Goal: Communication & Community: Answer question/provide support

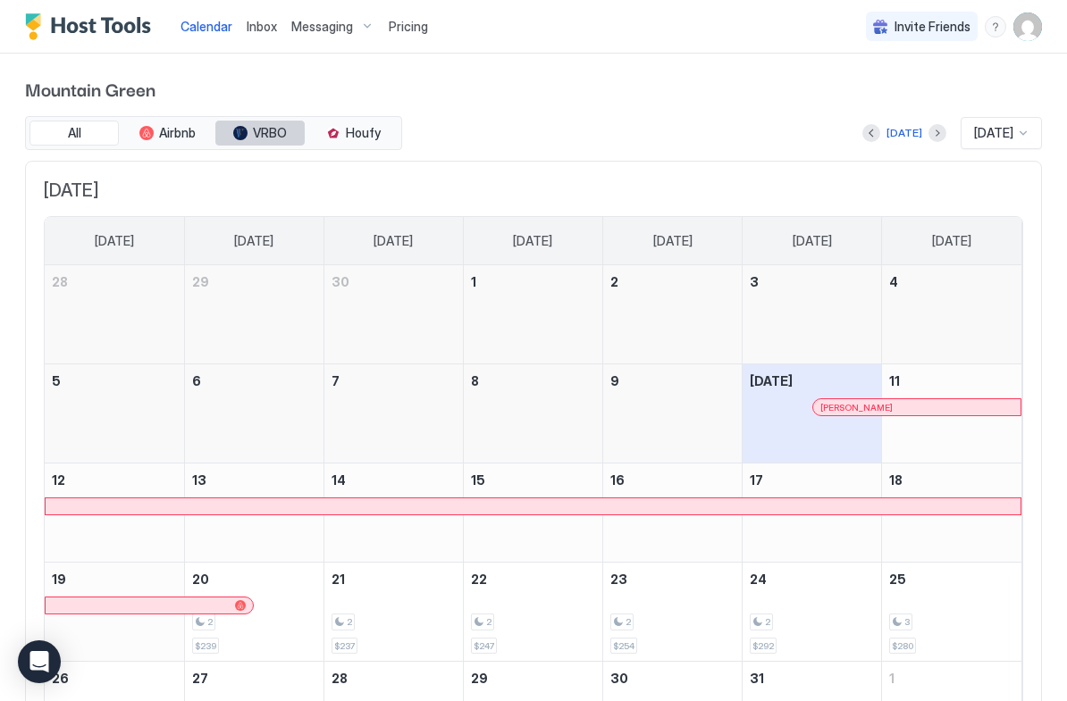
click at [265, 140] on button "VRBO" at bounding box center [259, 133] width 89 height 25
click at [911, 123] on div "Today" at bounding box center [904, 132] width 84 height 21
click at [930, 119] on div "Today Oct 2025" at bounding box center [724, 133] width 636 height 32
click at [928, 132] on button "Next month" at bounding box center [937, 133] width 18 height 18
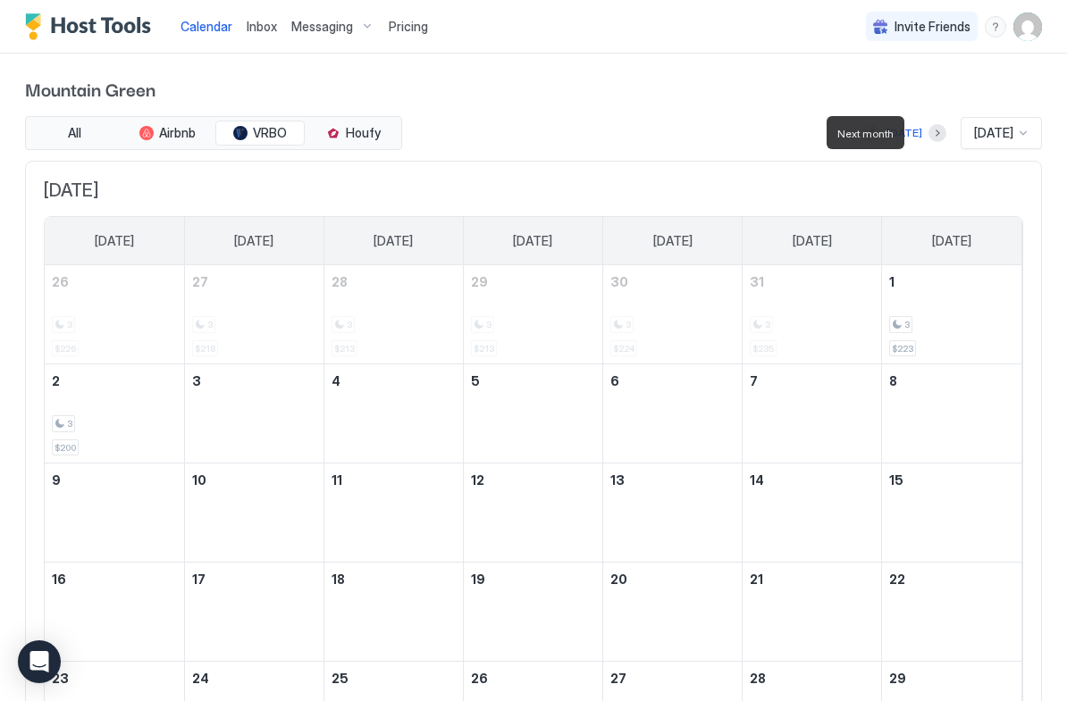
click at [928, 135] on button "Next month" at bounding box center [937, 133] width 18 height 18
click at [928, 138] on button "Next month" at bounding box center [937, 133] width 18 height 18
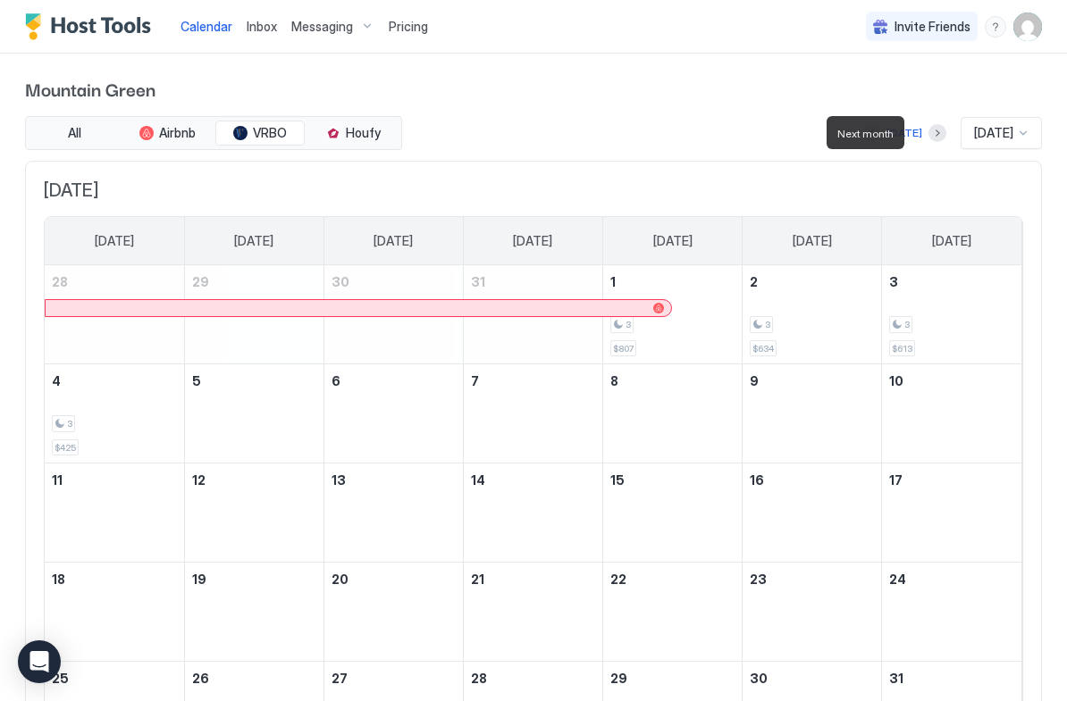
click at [928, 135] on button "Next month" at bounding box center [937, 133] width 18 height 18
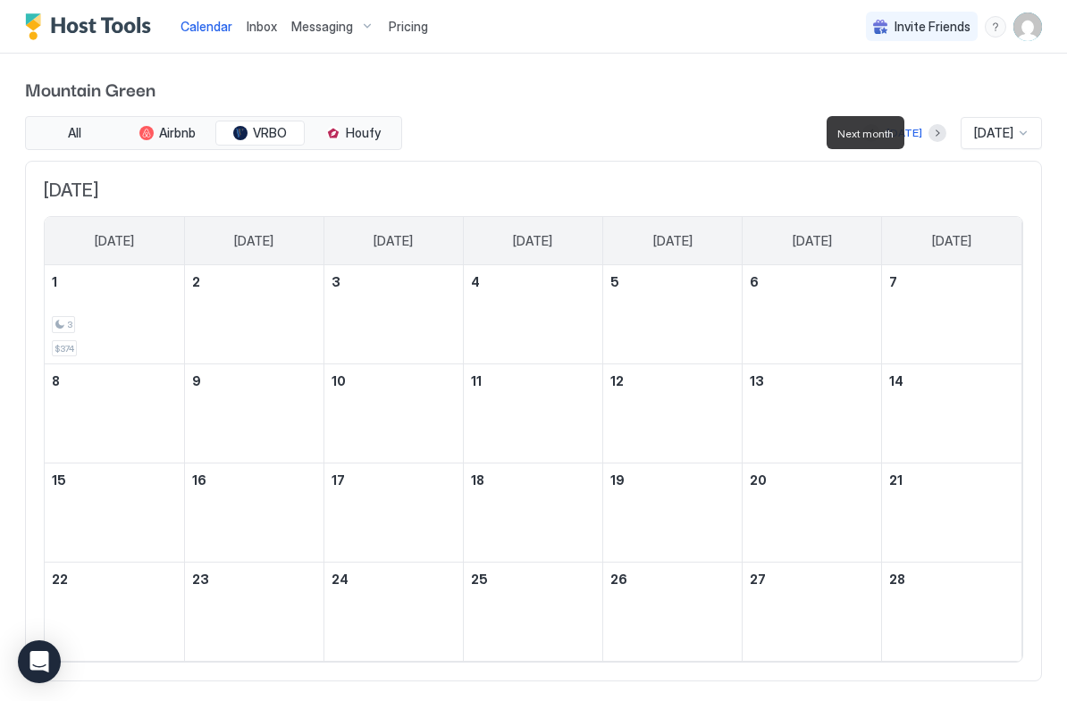
click at [928, 138] on button "Next month" at bounding box center [937, 133] width 18 height 18
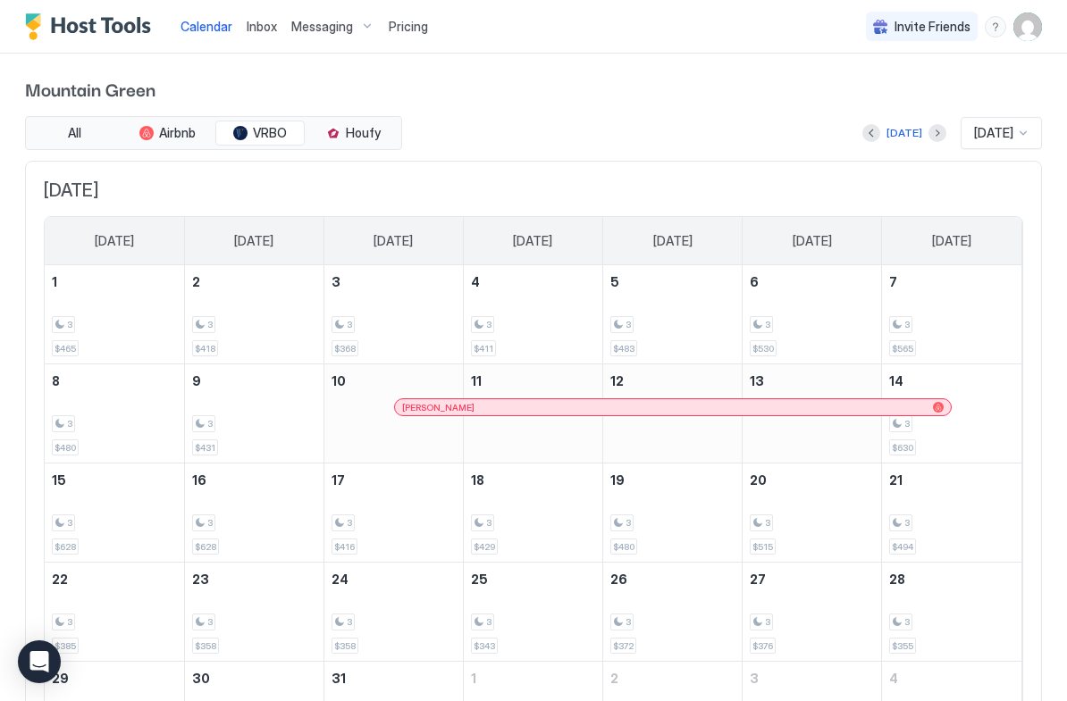
click at [333, 31] on span "Messaging" at bounding box center [322, 27] width 62 height 16
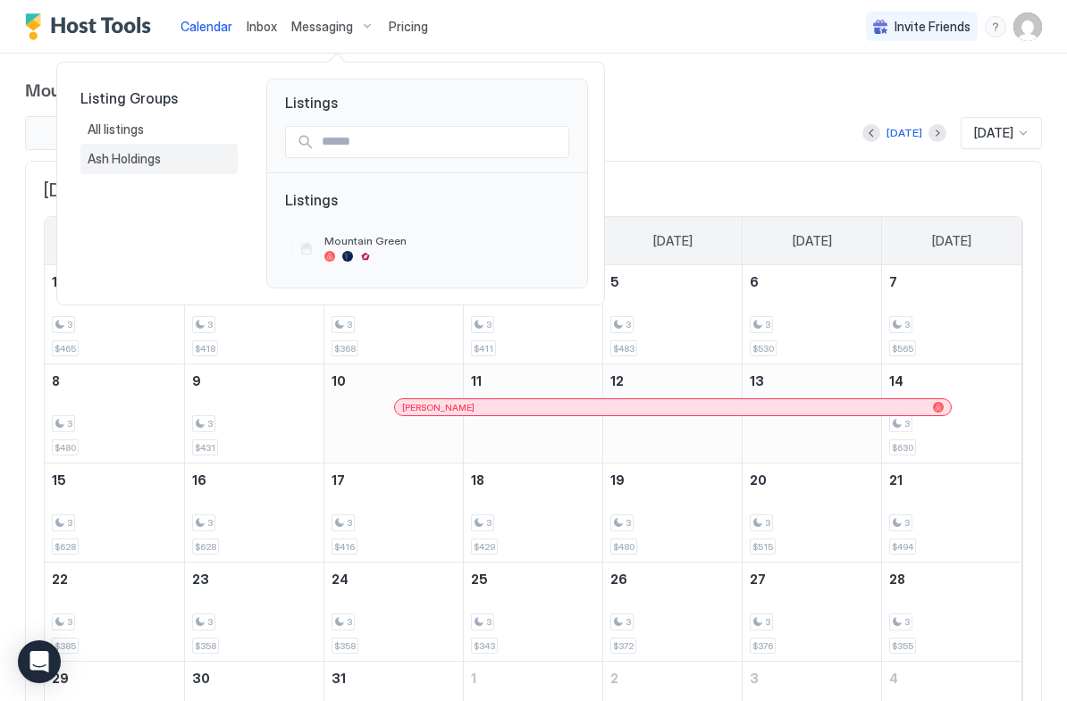
click at [141, 162] on span "Ash Holdings" at bounding box center [126, 159] width 76 height 16
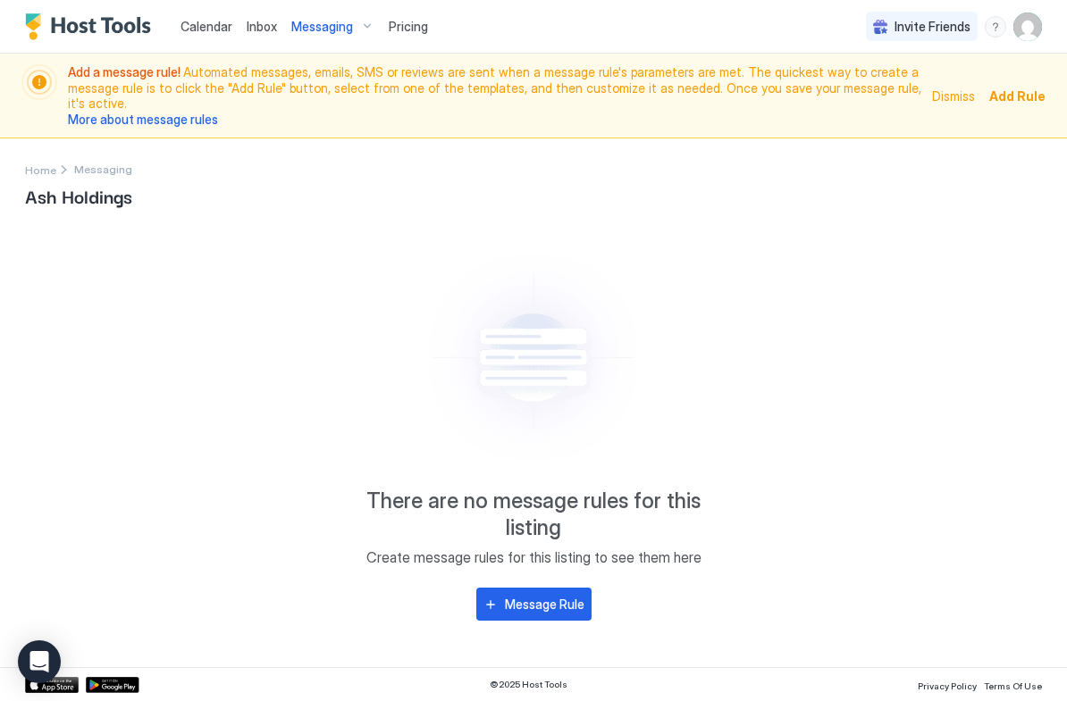
click at [101, 24] on img "Host Tools Logo" at bounding box center [92, 26] width 134 height 27
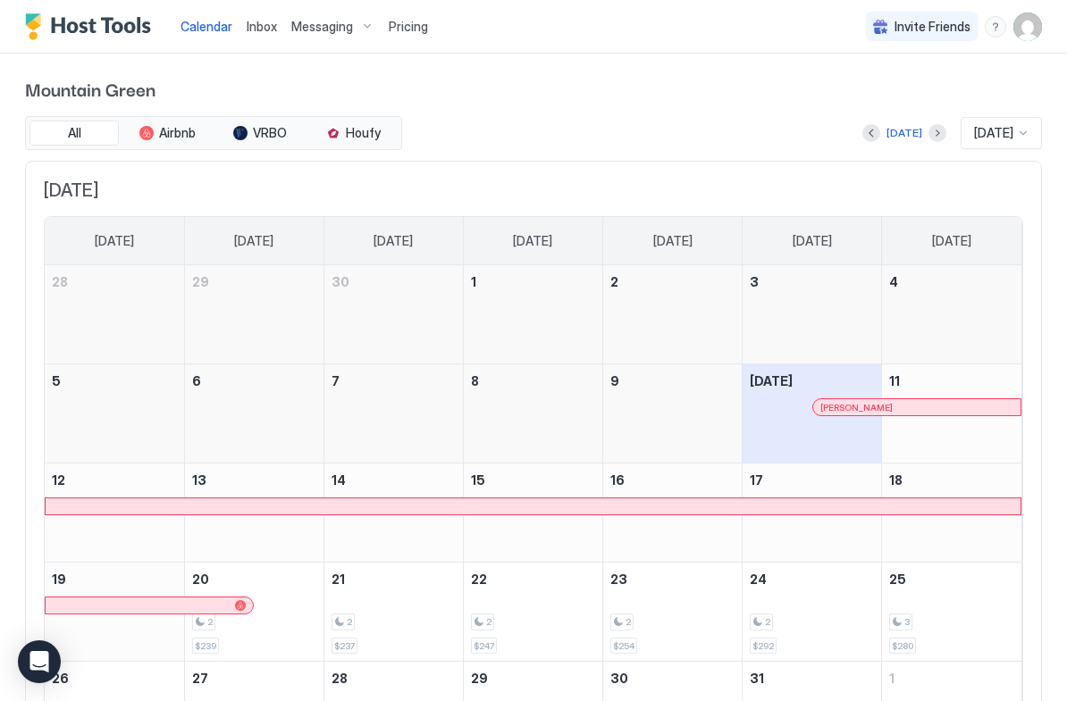
click at [243, 46] on button "Inbox" at bounding box center [261, 26] width 45 height 53
click at [261, 32] on span "Inbox" at bounding box center [262, 26] width 30 height 15
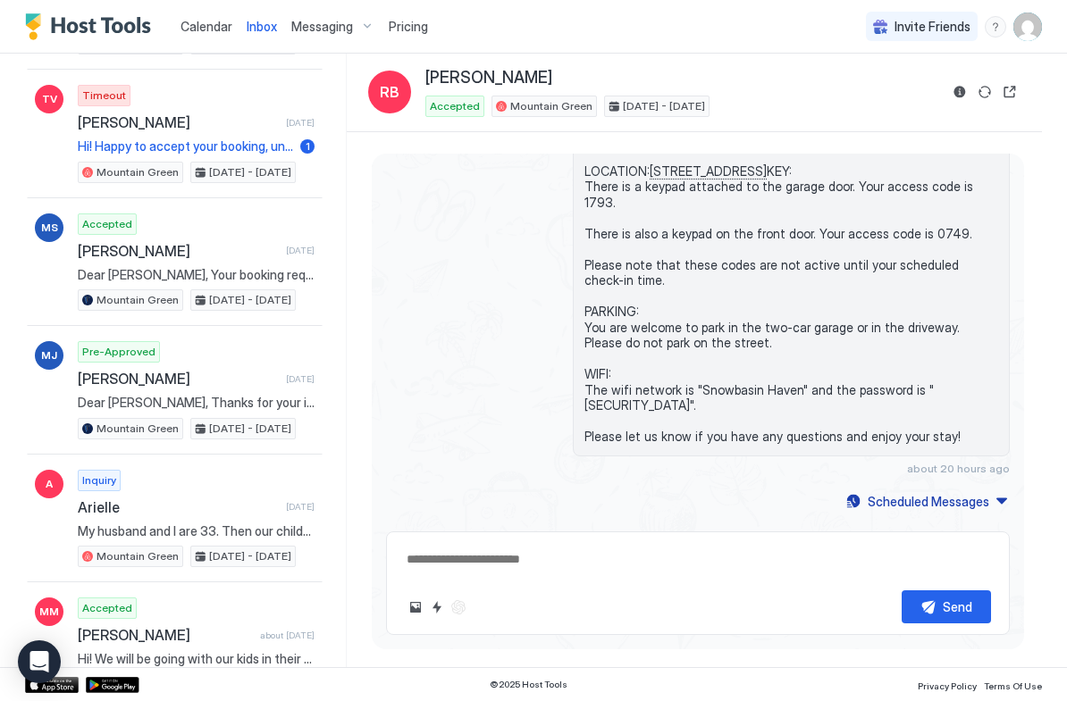
scroll to position [478, 0]
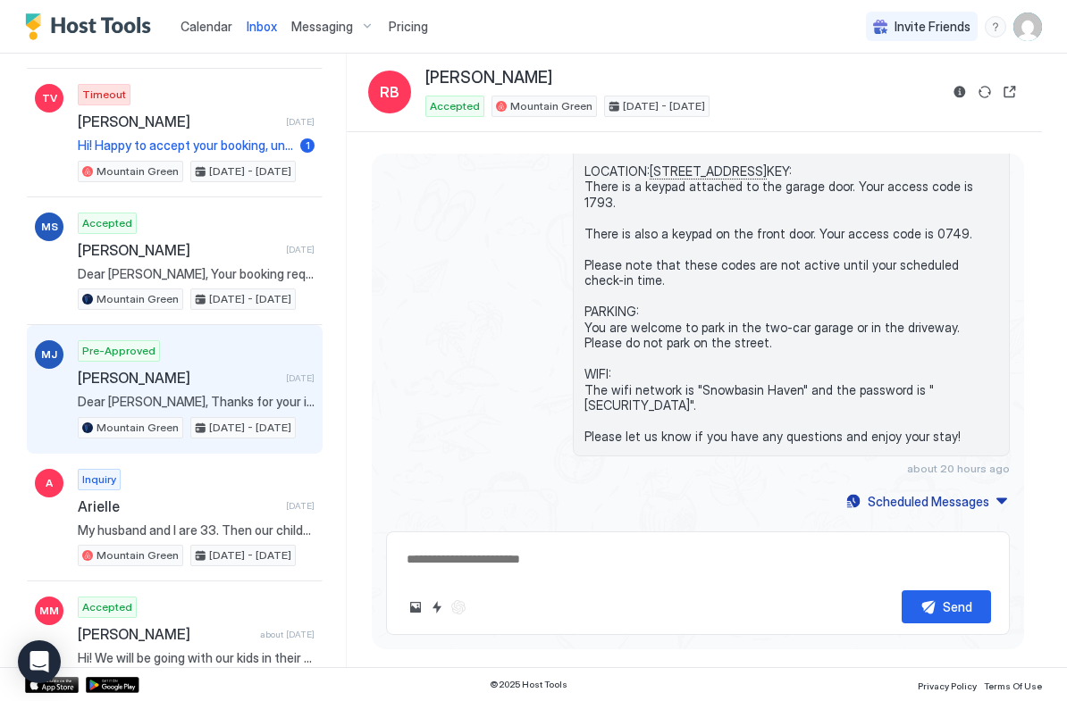
click at [258, 388] on div "Pre-Approved Mary Jo Swiggett 20 days ago Dear Mary Jo Swiggett, Thanks for you…" at bounding box center [196, 389] width 237 height 98
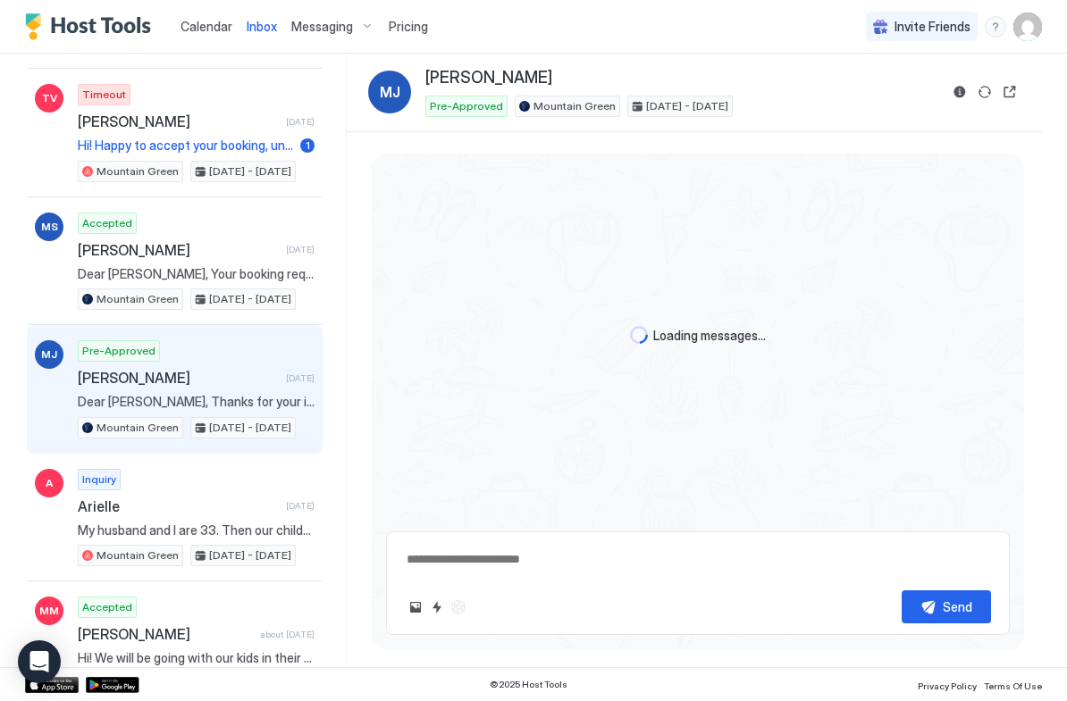
scroll to position [537, 0]
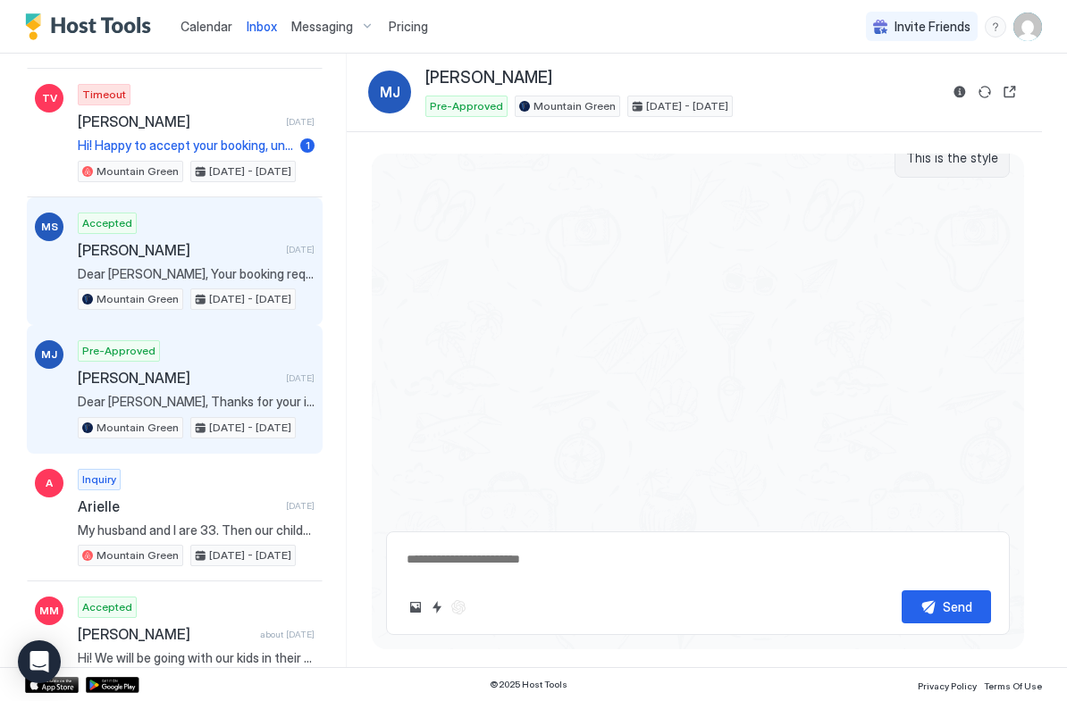
click at [260, 272] on span "Dear [PERSON_NAME], Your booking request has been accepted! I have confirmed yo…" at bounding box center [196, 274] width 237 height 16
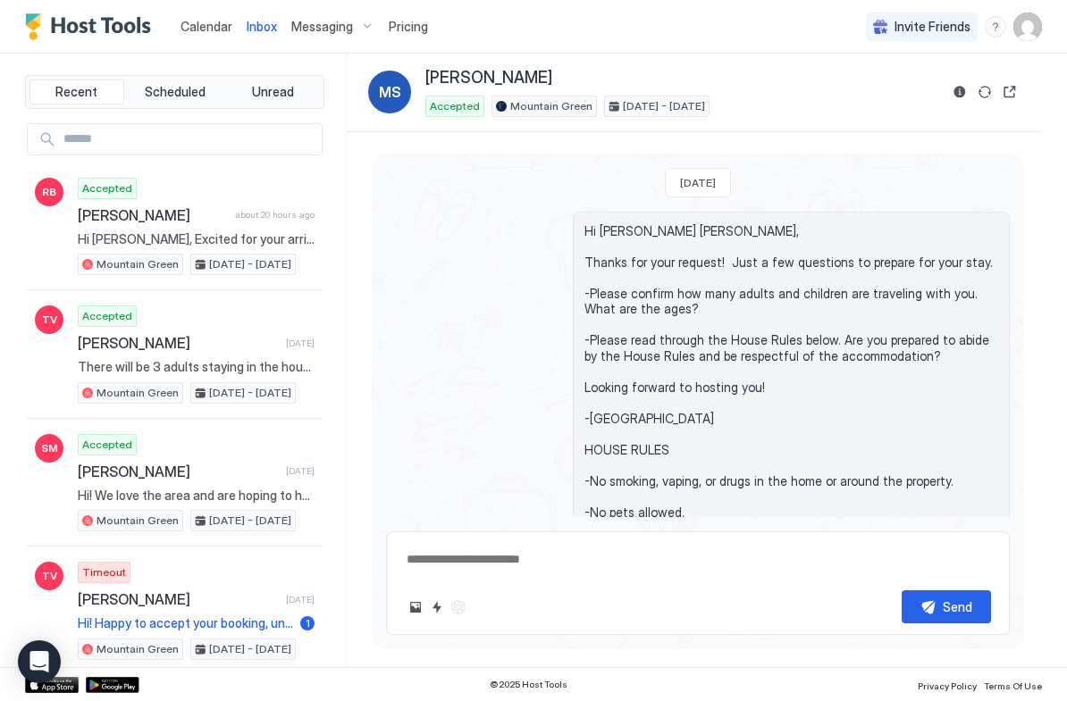
click at [1039, 22] on img "User profile" at bounding box center [1027, 27] width 29 height 29
click at [868, 105] on span "Settings" at bounding box center [866, 100] width 48 height 16
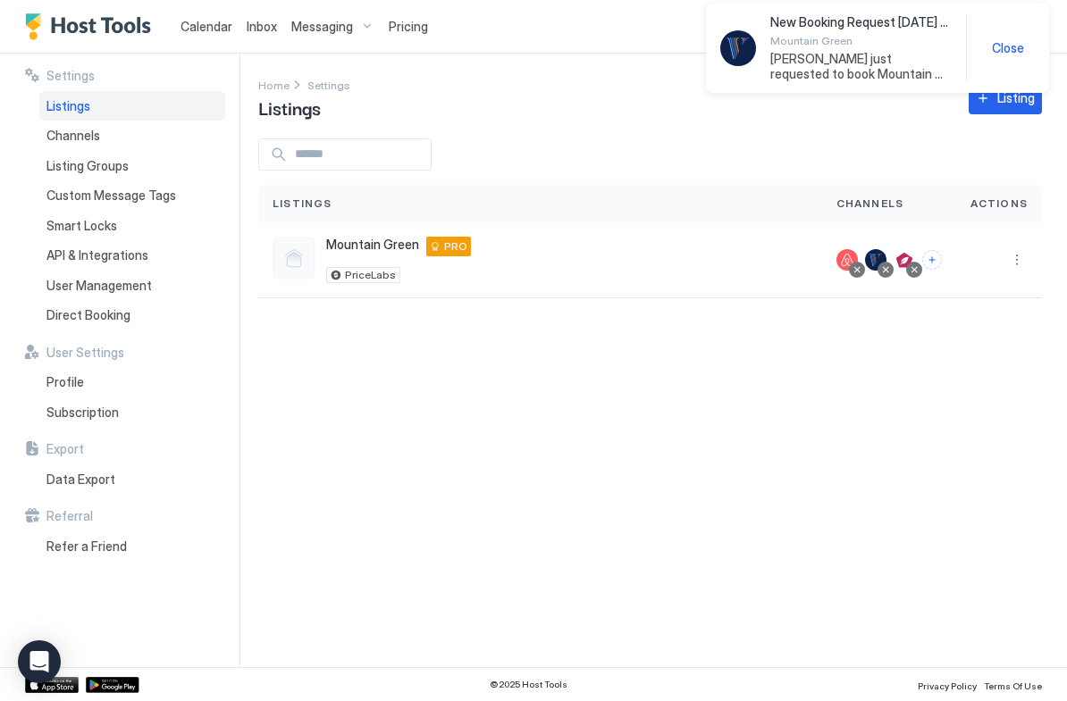
click at [269, 26] on span "Inbox" at bounding box center [262, 26] width 30 height 15
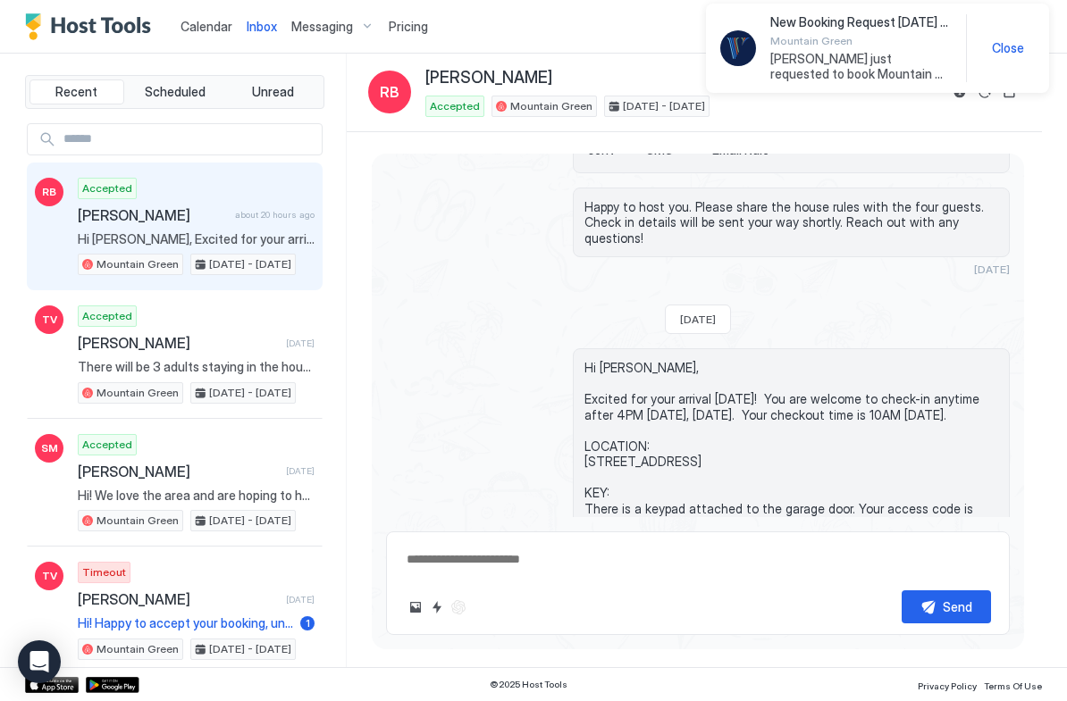
scroll to position [1221, 0]
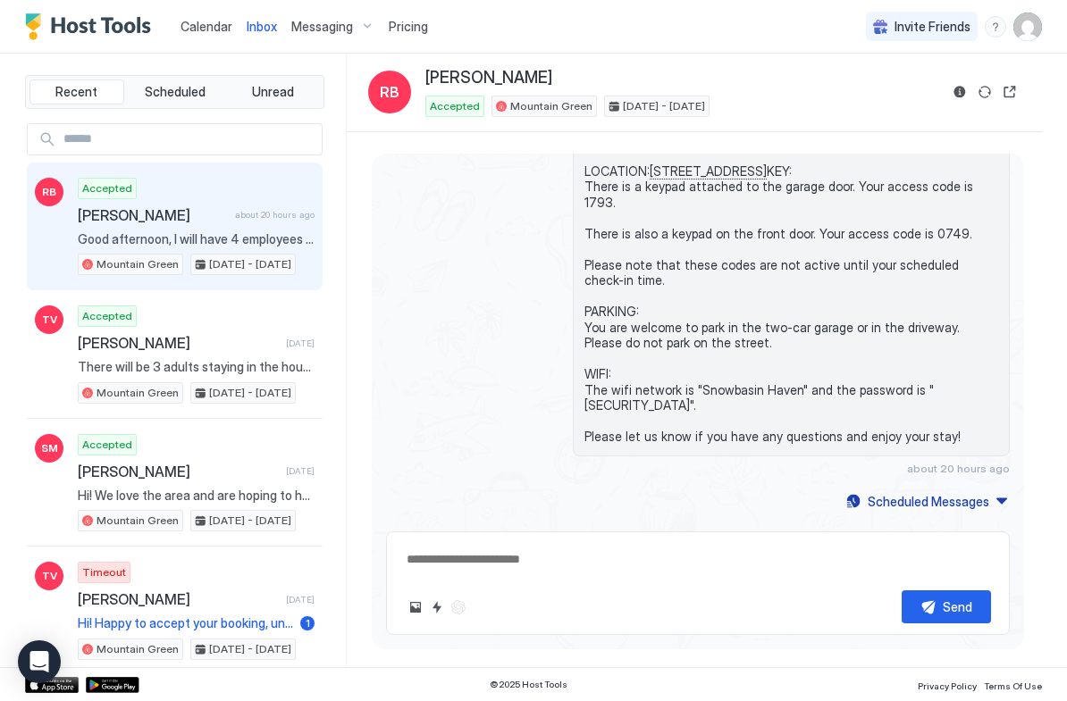
click at [272, 29] on span "Inbox" at bounding box center [262, 26] width 30 height 15
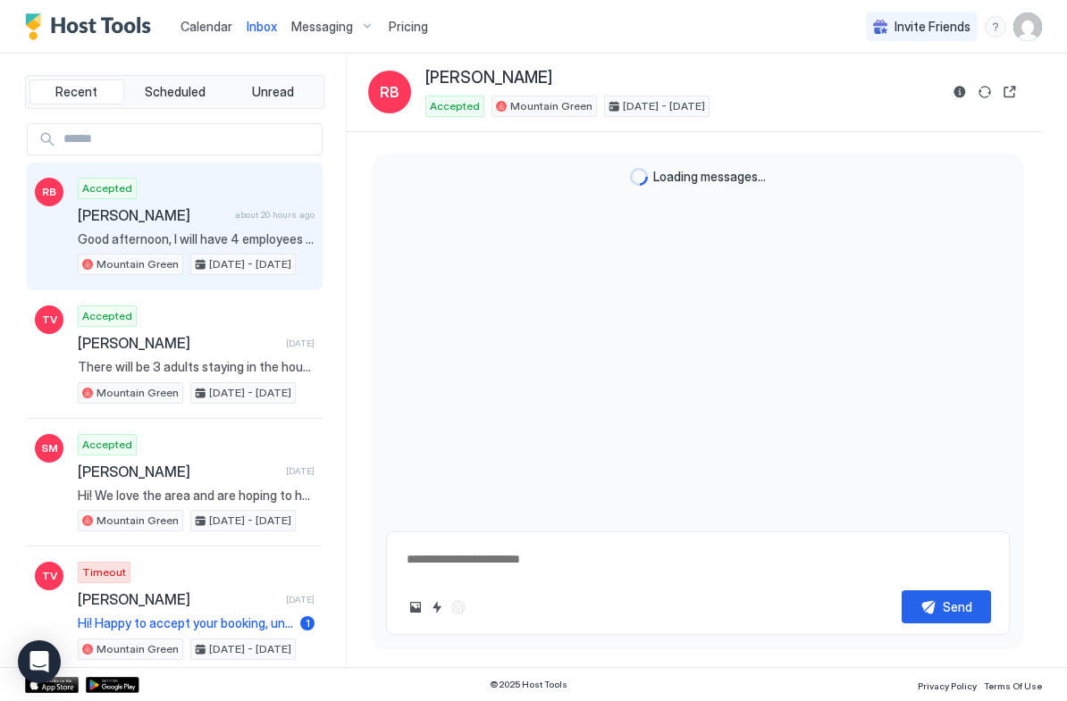
scroll to position [1221, 0]
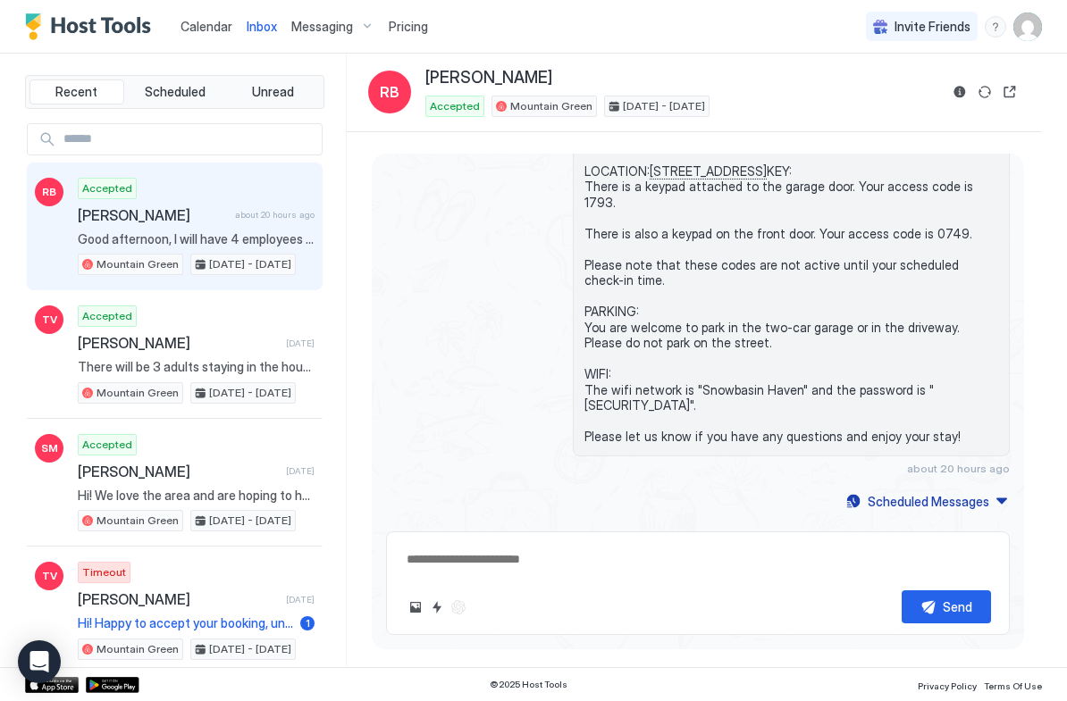
type textarea "*"
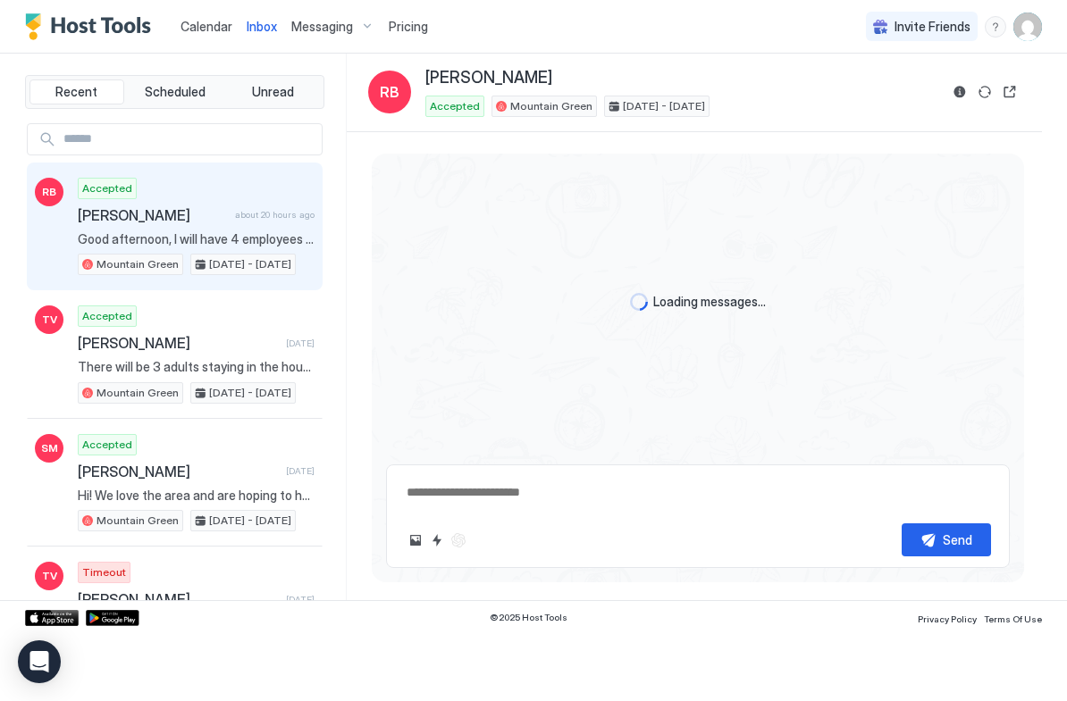
type textarea "*"
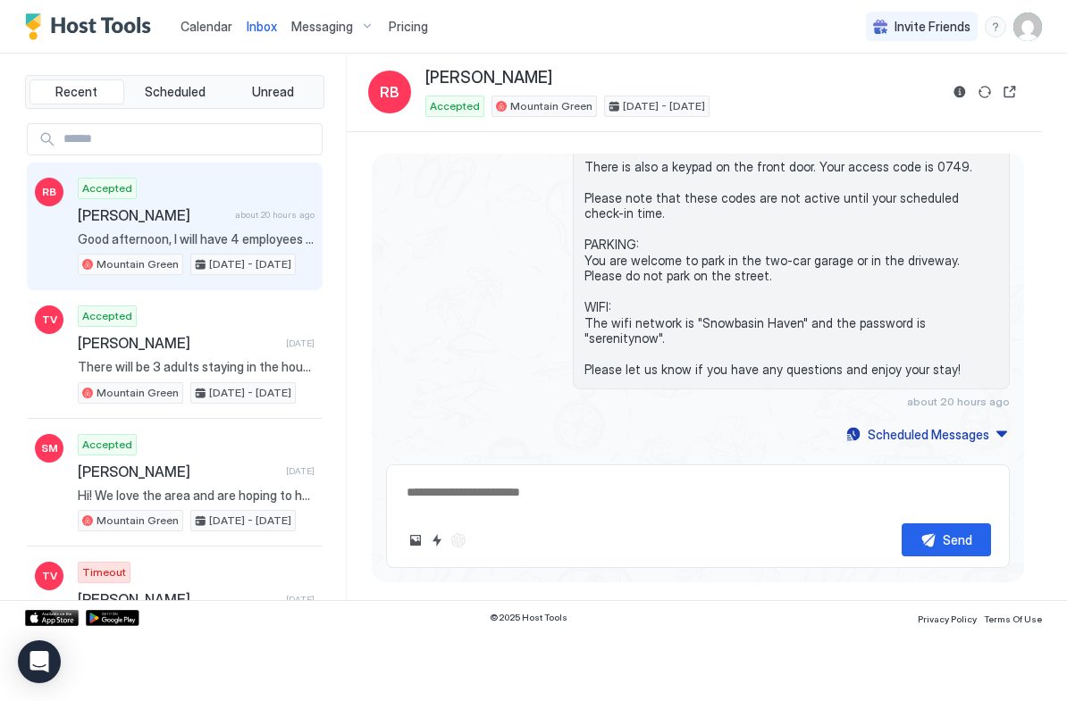
click at [1019, 27] on img "User profile" at bounding box center [1027, 27] width 29 height 29
click at [863, 97] on span "Settings" at bounding box center [866, 100] width 48 height 16
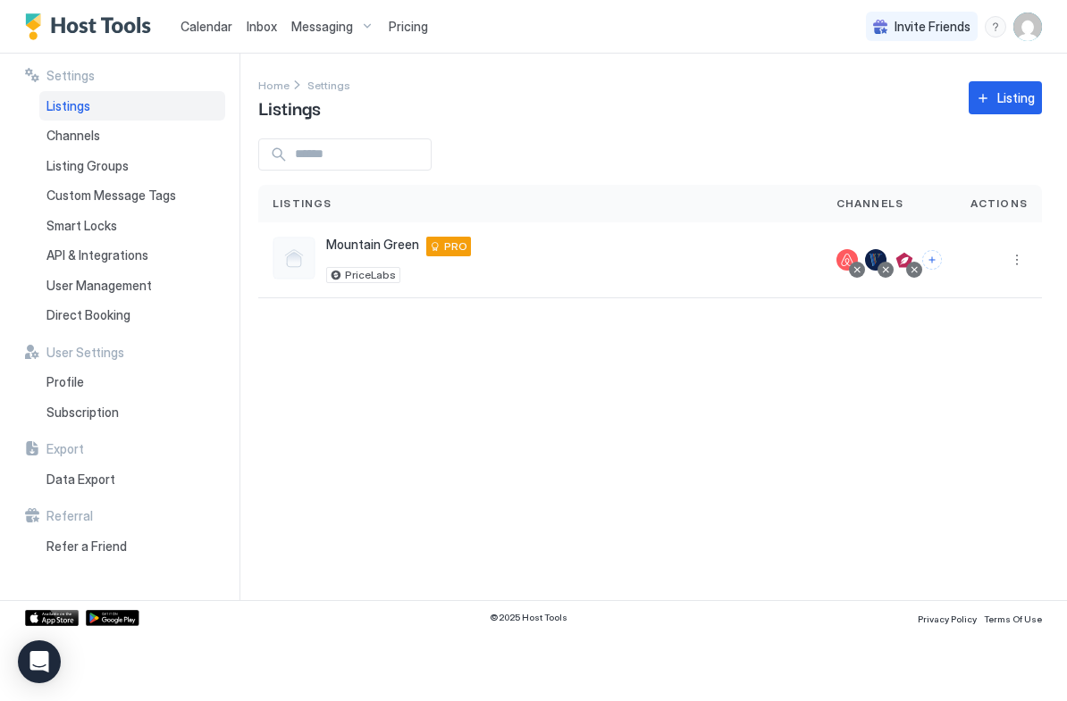
click at [881, 203] on span "Channels" at bounding box center [870, 204] width 68 height 16
click at [879, 239] on div at bounding box center [889, 260] width 134 height 76
click at [1026, 265] on button "More options" at bounding box center [1016, 259] width 21 height 21
click at [984, 348] on span "Listing Settings" at bounding box center [976, 342] width 80 height 13
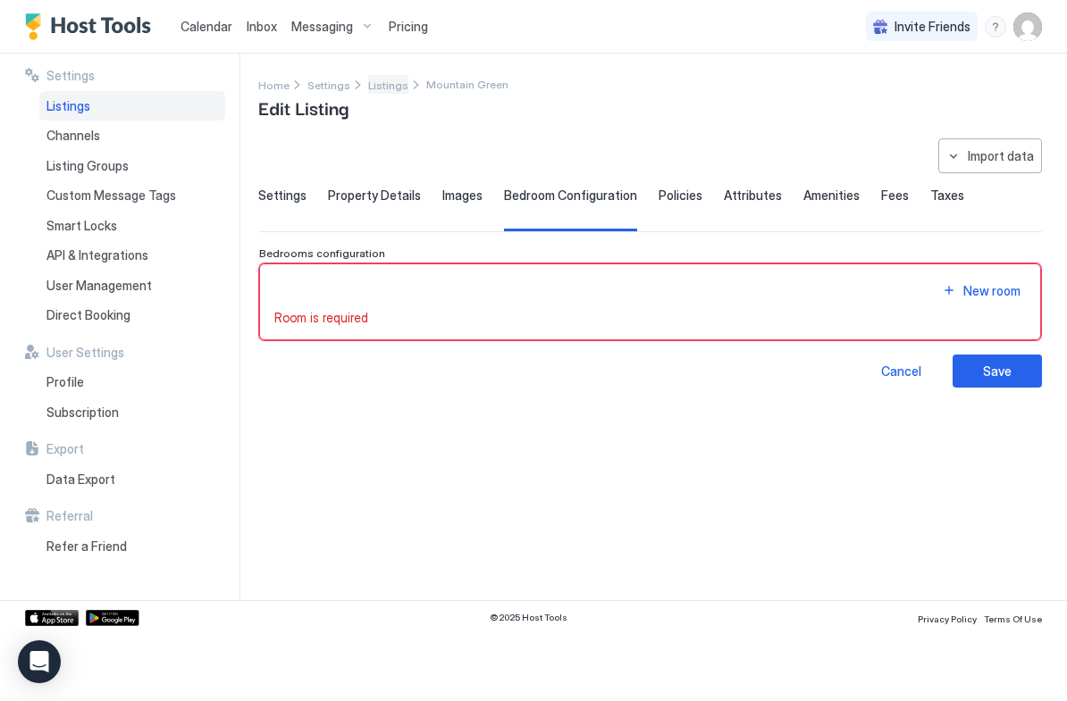
click at [373, 88] on span "Listings" at bounding box center [388, 85] width 40 height 13
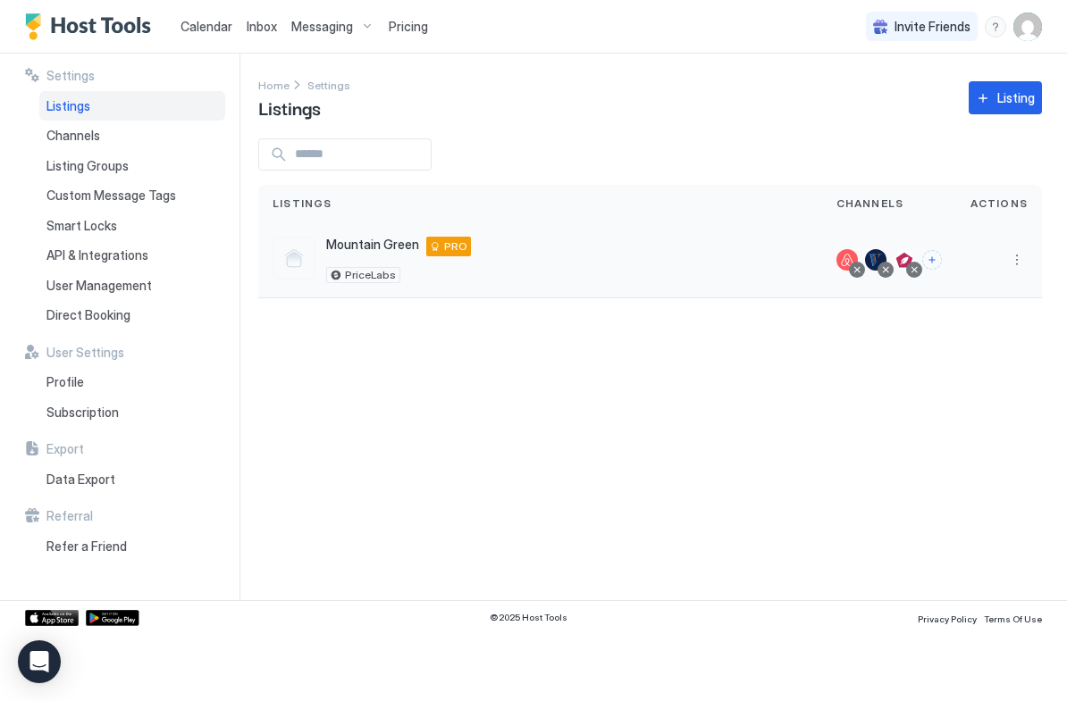
click at [1023, 263] on button "More options" at bounding box center [1016, 259] width 21 height 21
click at [983, 374] on span "Connect Channel" at bounding box center [980, 370] width 88 height 13
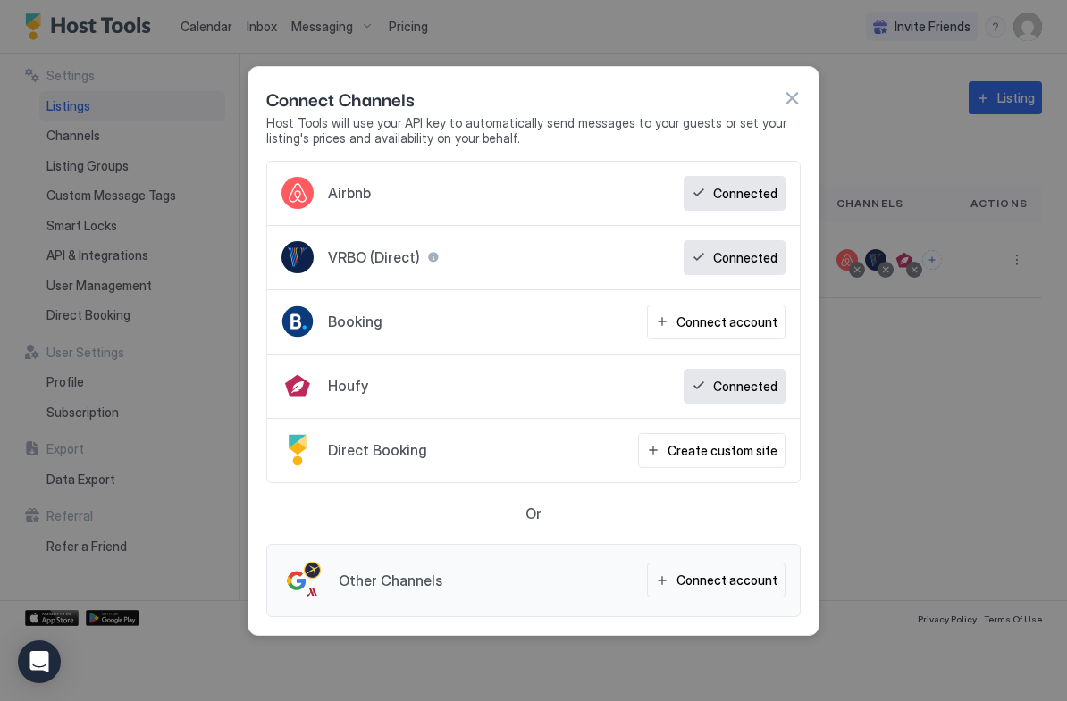
click at [428, 259] on div at bounding box center [433, 257] width 13 height 13
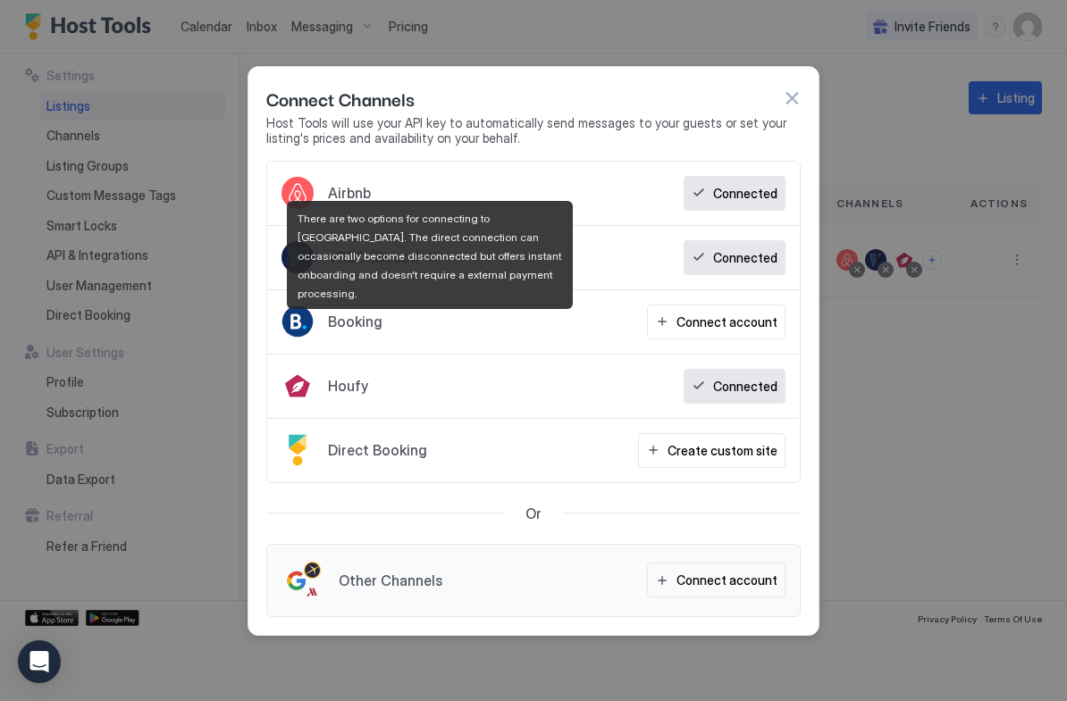
click at [333, 474] on div "Direct Booking Create custom site" at bounding box center [533, 450] width 532 height 63
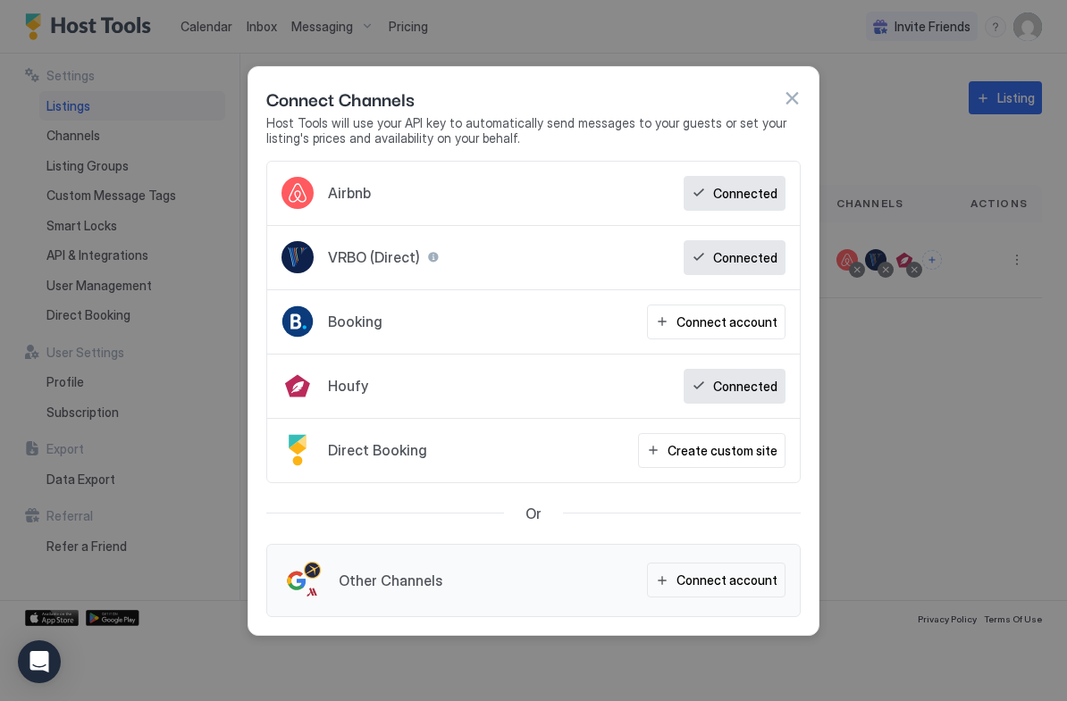
click at [181, 305] on div at bounding box center [533, 350] width 1067 height 701
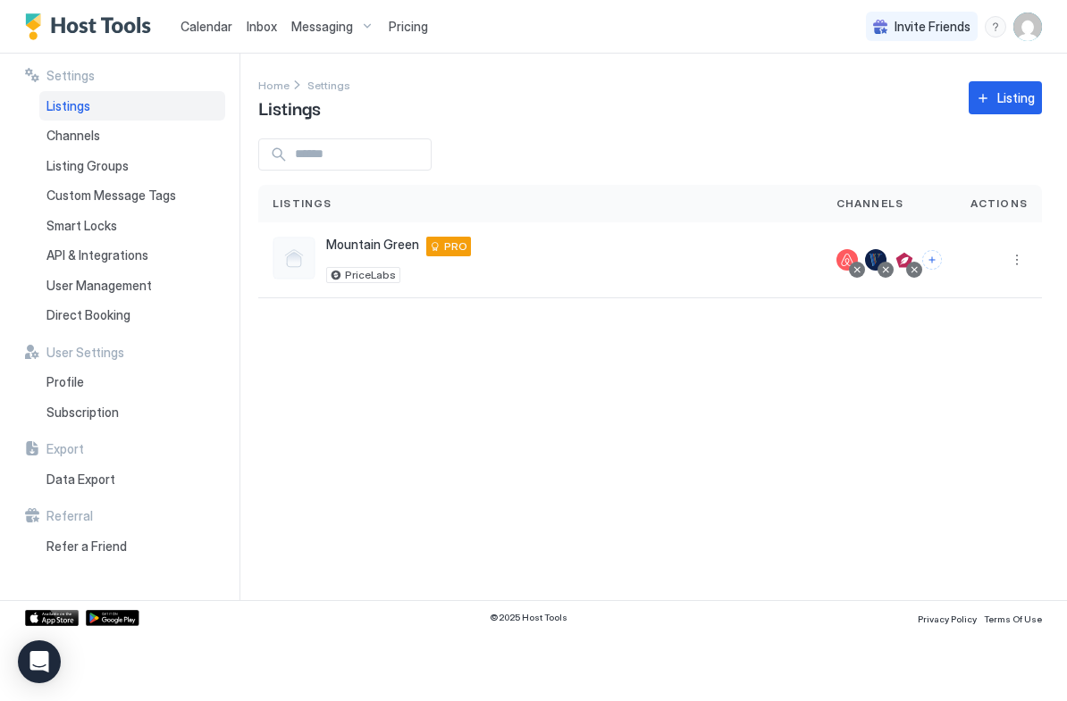
click at [249, 21] on span "Inbox" at bounding box center [262, 26] width 30 height 15
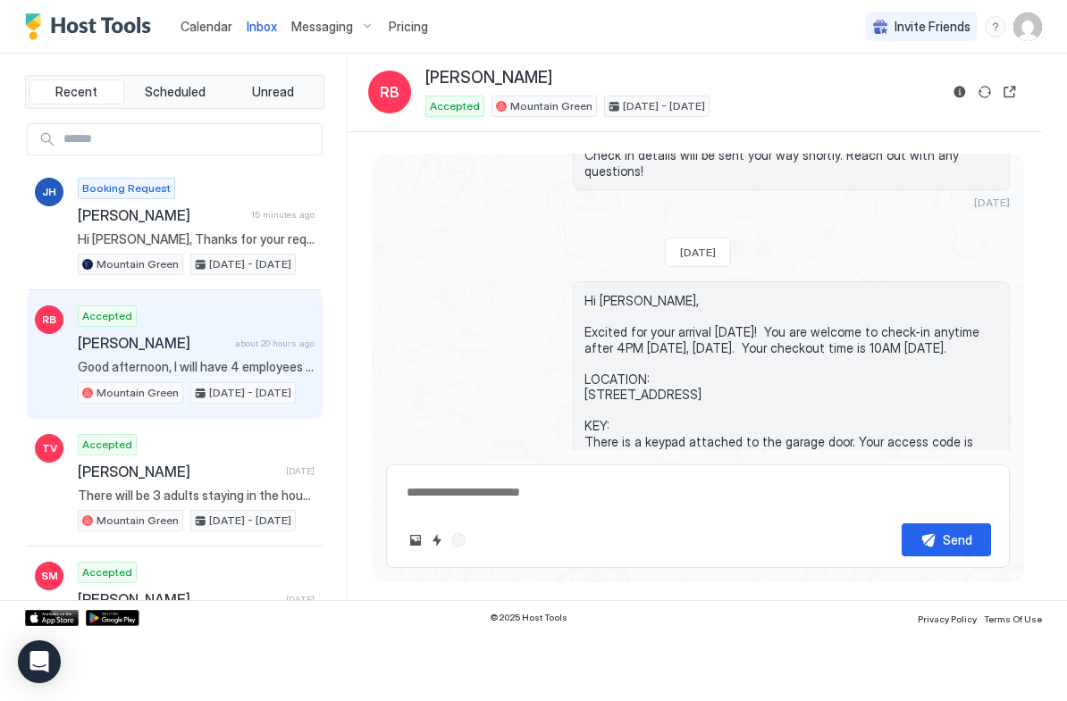
scroll to position [1288, 0]
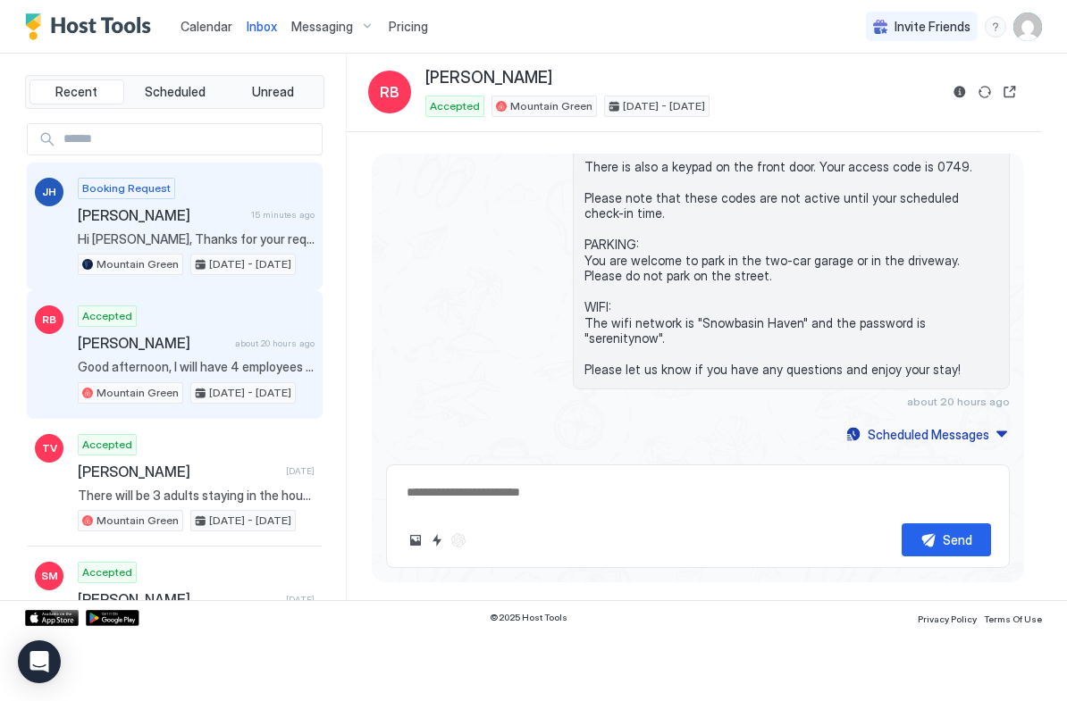
click at [250, 229] on div "Booking Request Jennifer Hau 15 minutes ago Hi Jennifer, Thanks for your reques…" at bounding box center [196, 227] width 237 height 98
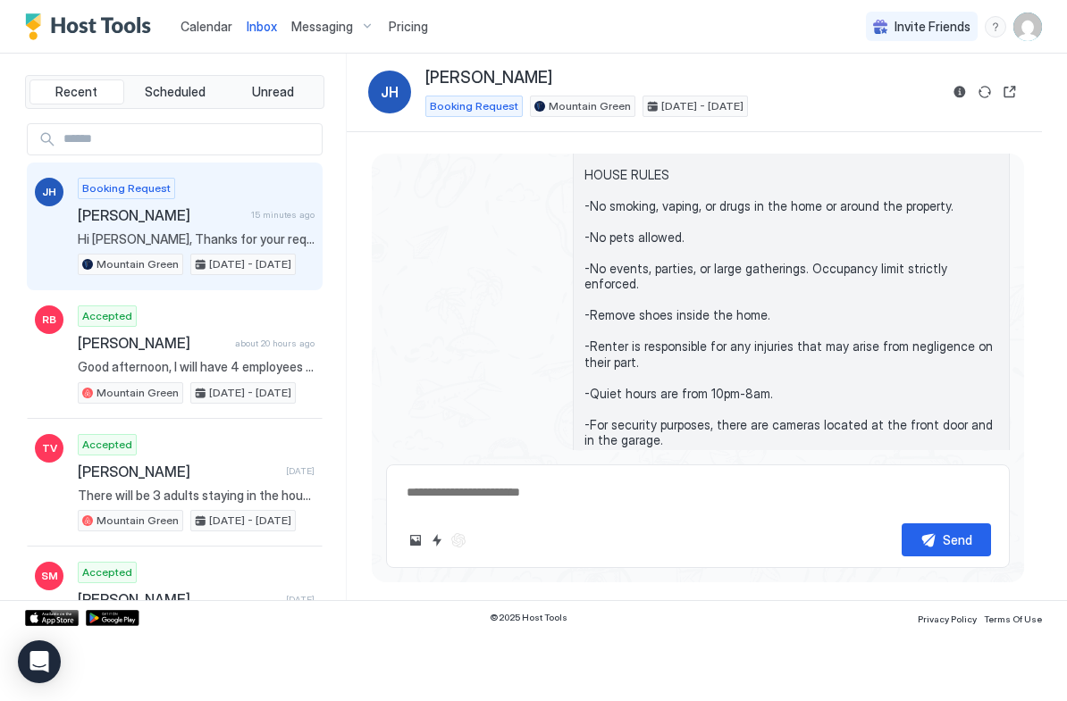
scroll to position [273, 0]
type textarea "*"
